Goal: Task Accomplishment & Management: Complete application form

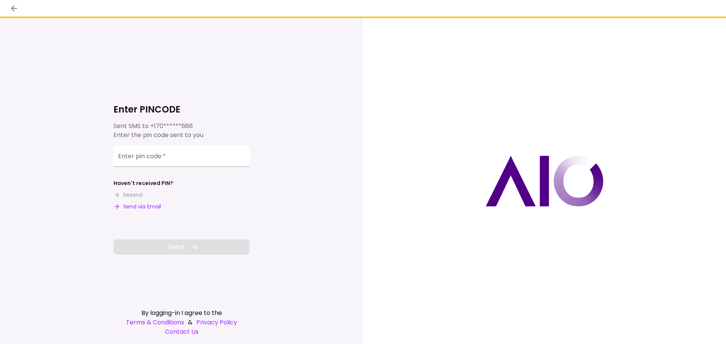
click at [146, 206] on button "Send via Email" at bounding box center [137, 207] width 48 height 8
click at [170, 155] on input "Enter pin code   *" at bounding box center [181, 156] width 136 height 21
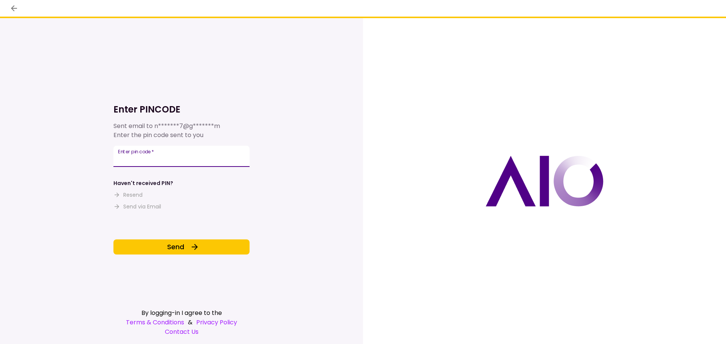
type input "******"
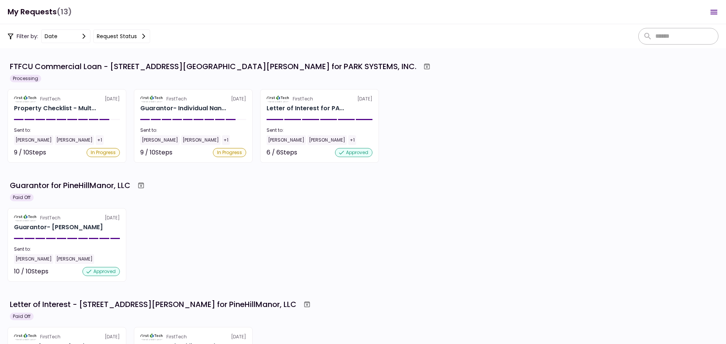
click at [224, 203] on div "Guarantor for PineHillManor, LLC Paid Off FirstTech [DATE] Guarantor- [PERSON_N…" at bounding box center [363, 230] width 710 height 103
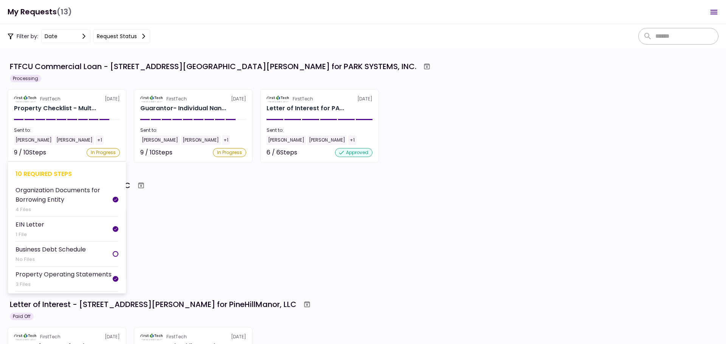
click at [58, 137] on div "[PERSON_NAME]" at bounding box center [74, 140] width 39 height 10
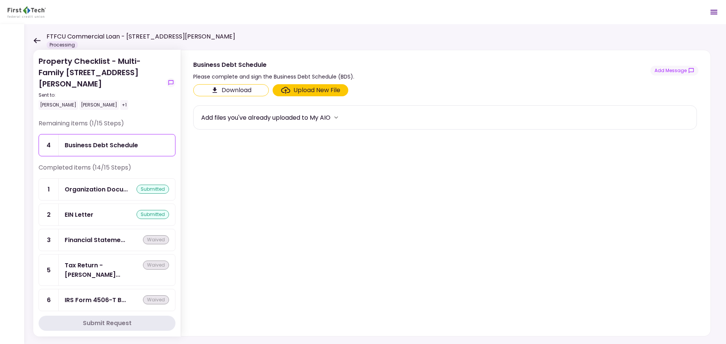
click at [344, 195] on section "Download Upload New File Add files you've already uploaded to My AIO" at bounding box center [445, 208] width 505 height 249
click at [421, 200] on section "Download Upload New File Add files you've already uploaded to My AIO" at bounding box center [445, 208] width 505 height 249
click at [377, 220] on section "Download Upload New File Add files you've already uploaded to My AIO" at bounding box center [445, 208] width 505 height 249
click at [462, 76] on div "Business Debt Schedule Please complete and sign the Business Debt Schedule (BDS…" at bounding box center [445, 70] width 505 height 21
click at [301, 184] on section "Download Upload New File Add files you've already uploaded to My AIO" at bounding box center [445, 208] width 505 height 249
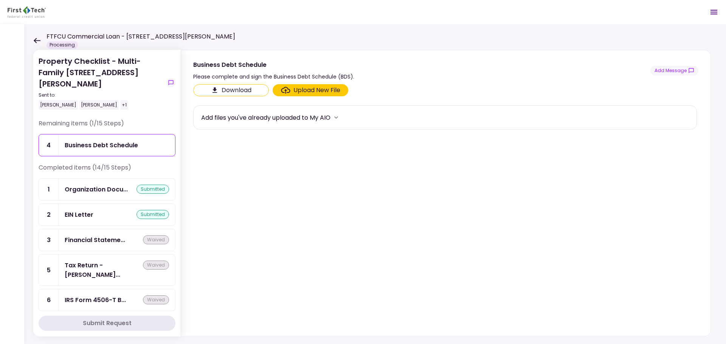
click at [359, 180] on section "Download Upload New File Add files you've already uploaded to My AIO" at bounding box center [445, 208] width 505 height 249
click at [310, 90] on div "Upload New File" at bounding box center [316, 90] width 47 height 9
click at [0, 0] on input "Upload New File" at bounding box center [0, 0] width 0 height 0
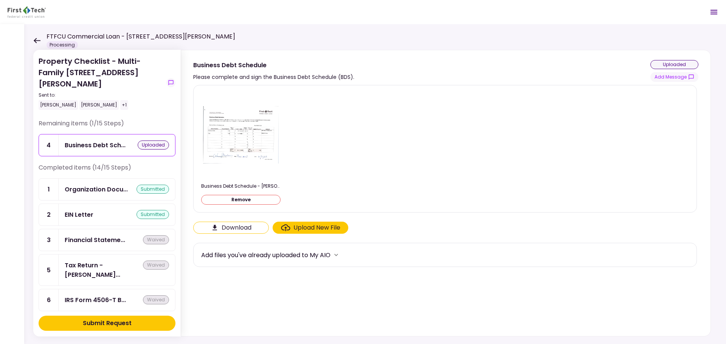
click at [254, 196] on button "Remove" at bounding box center [240, 200] width 79 height 10
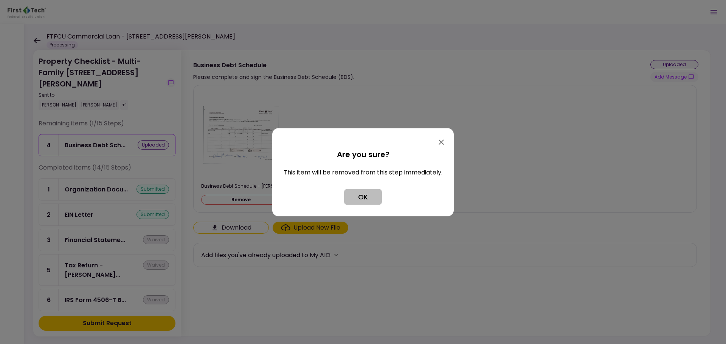
click at [360, 197] on button "OK" at bounding box center [363, 197] width 38 height 16
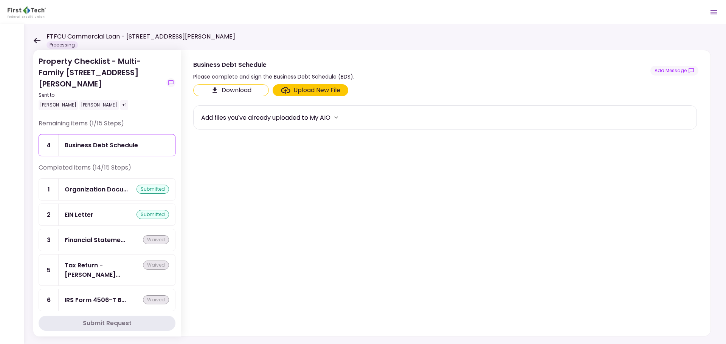
click at [452, 228] on section "Download Upload New File Add files you've already uploaded to My AIO" at bounding box center [445, 208] width 505 height 249
click at [320, 222] on section "Download Upload New File Add files you've already uploaded to My AIO" at bounding box center [445, 208] width 505 height 249
click at [334, 241] on section "Download Upload New File Add files you've already uploaded to My AIO" at bounding box center [445, 208] width 505 height 249
click at [39, 41] on icon at bounding box center [37, 40] width 7 height 5
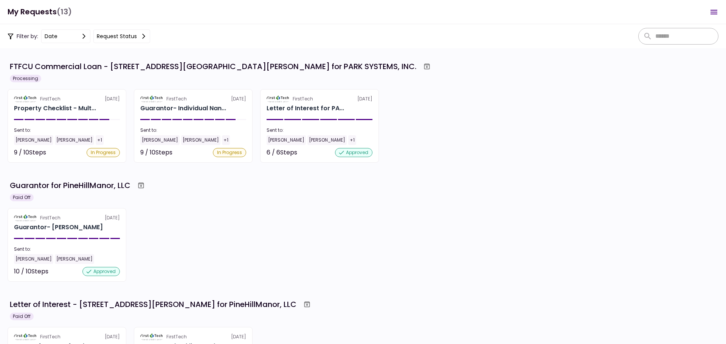
click at [538, 222] on div "FirstTech [DATE] Guarantor- [PERSON_NAME] Sent to: [PERSON_NAME] [PERSON_NAME] …" at bounding box center [363, 245] width 710 height 74
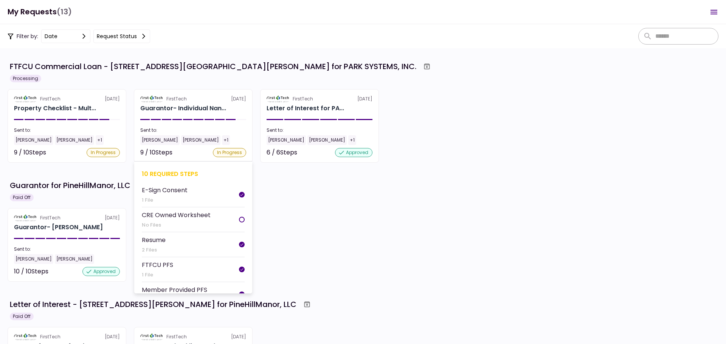
click at [217, 104] on section "FirstTech [DATE] Guarantor- Individual Nan... Sent to: [PERSON_NAME] [PERSON_NA…" at bounding box center [193, 126] width 119 height 74
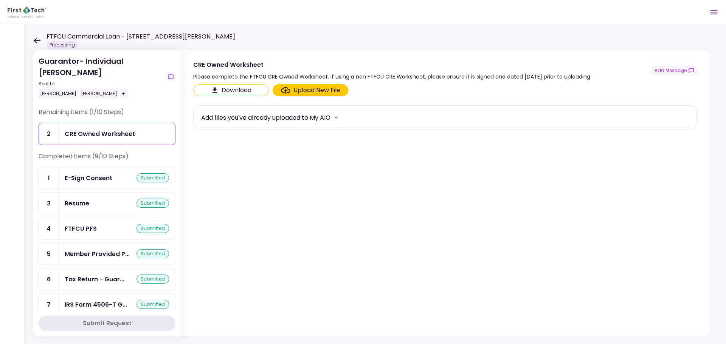
click at [386, 252] on section "Download Upload New File Add files you've already uploaded to My AIO" at bounding box center [445, 208] width 505 height 249
